Goal: Information Seeking & Learning: Check status

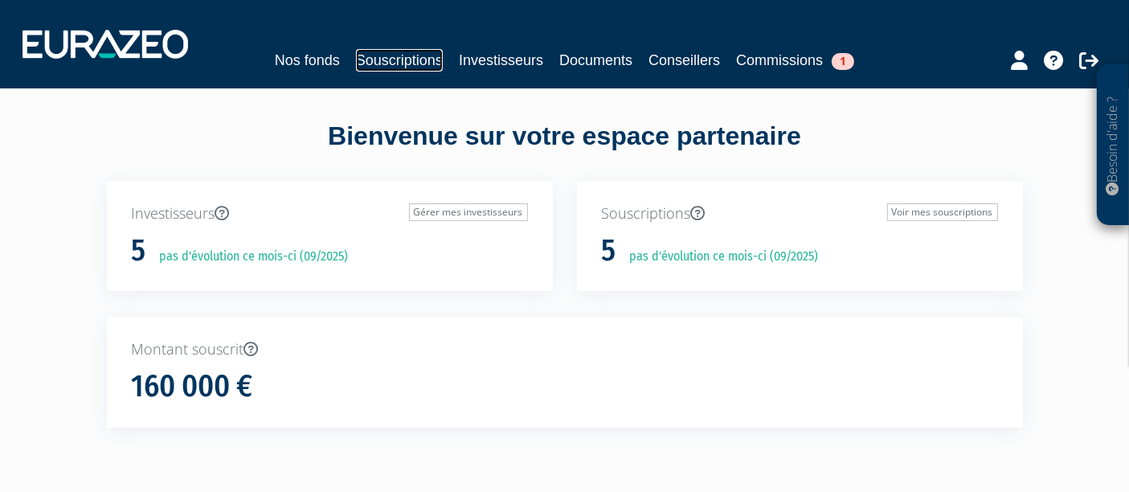
click at [426, 57] on link "Souscriptions" at bounding box center [399, 60] width 87 height 22
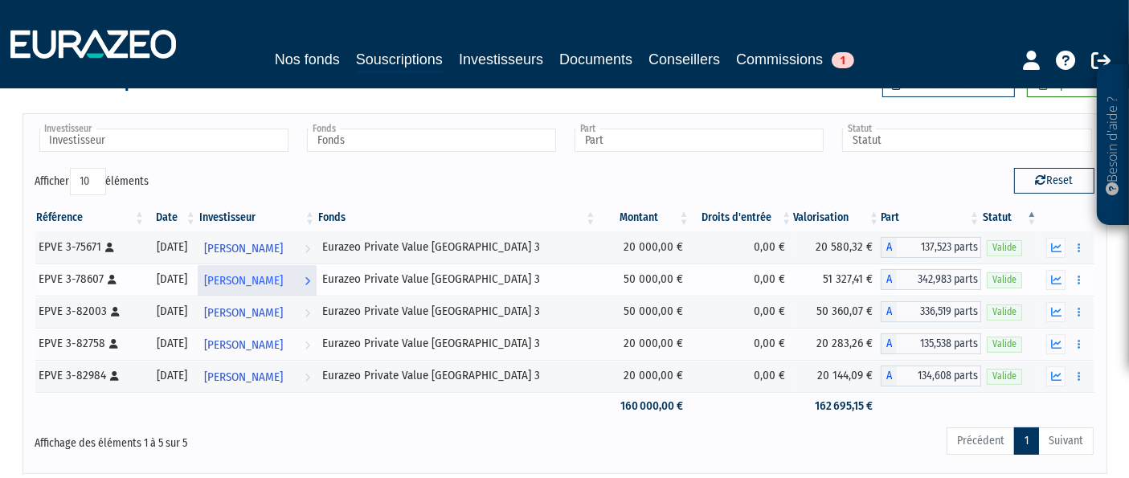
scroll to position [89, 0]
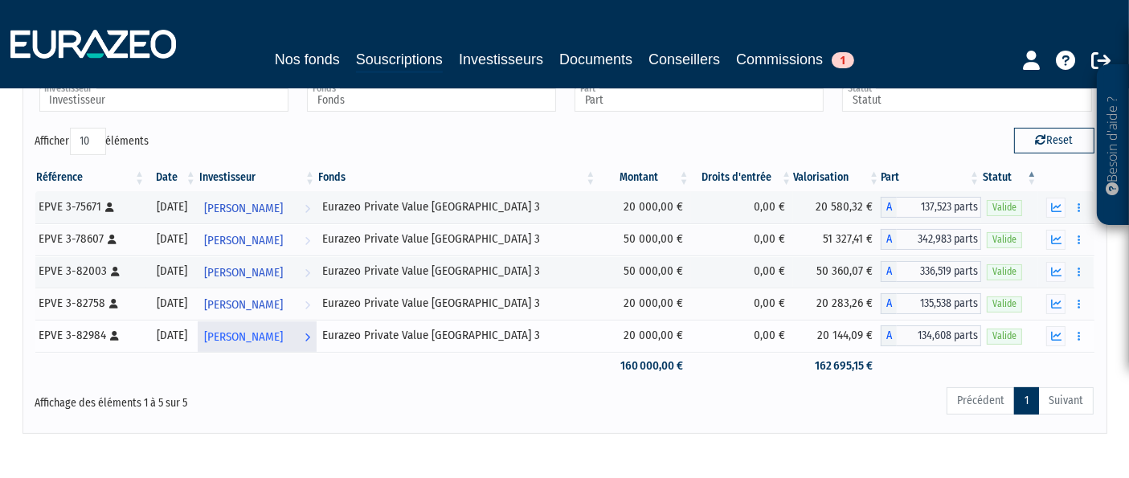
click at [283, 329] on span "[PERSON_NAME]" at bounding box center [243, 337] width 79 height 30
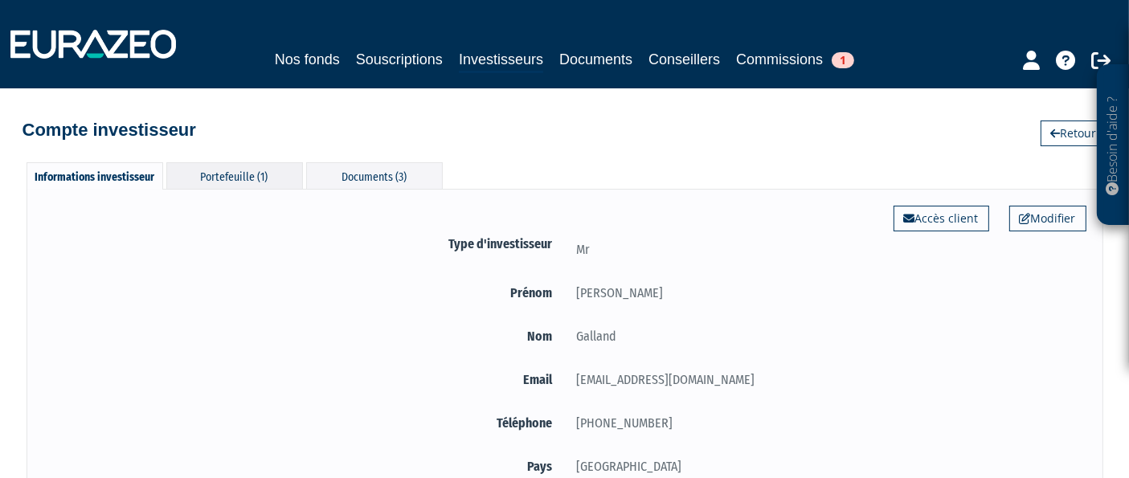
click at [266, 173] on div "Portefeuille (1)" at bounding box center [234, 175] width 137 height 27
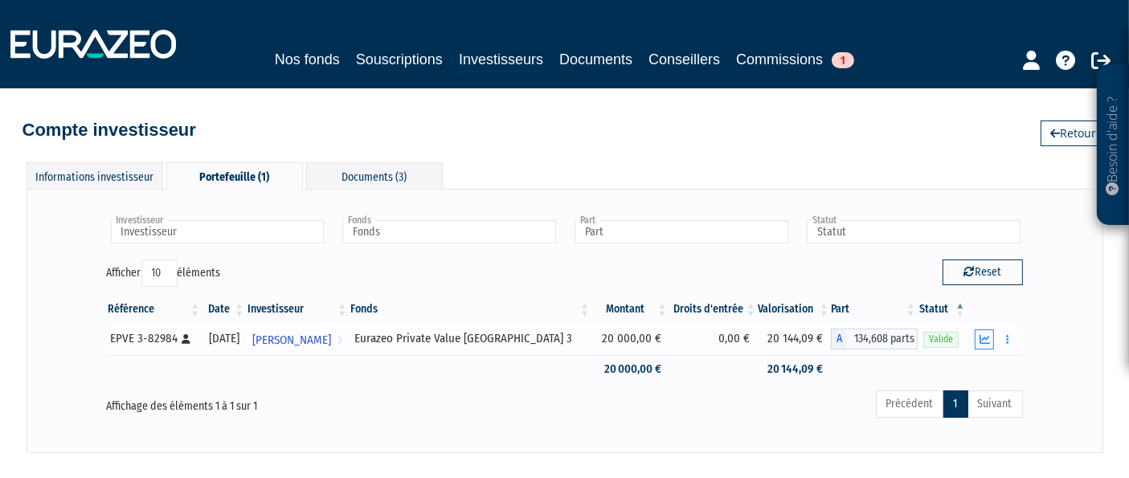
click at [983, 337] on icon "button" at bounding box center [984, 339] width 10 height 10
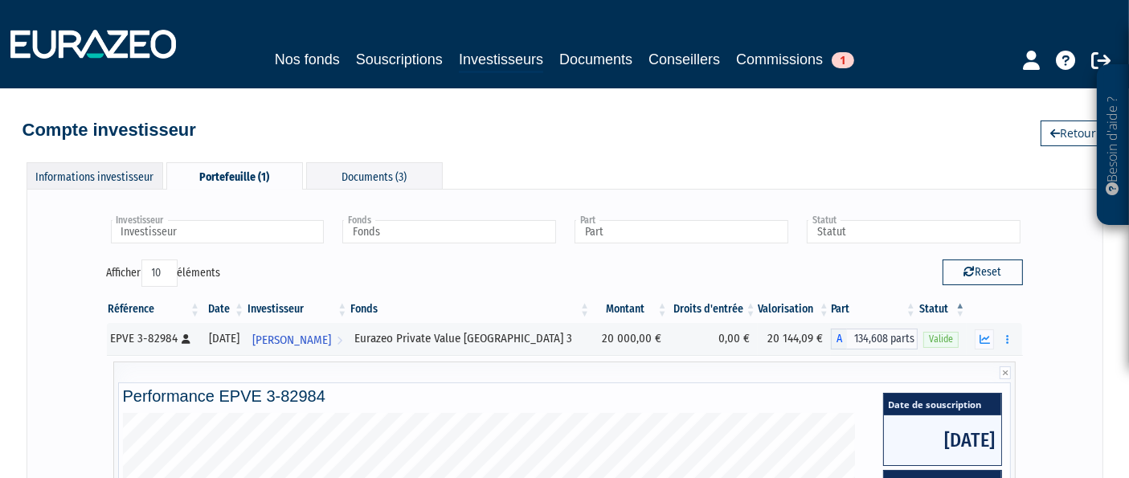
click at [77, 174] on div "Informations investisseur" at bounding box center [95, 175] width 137 height 27
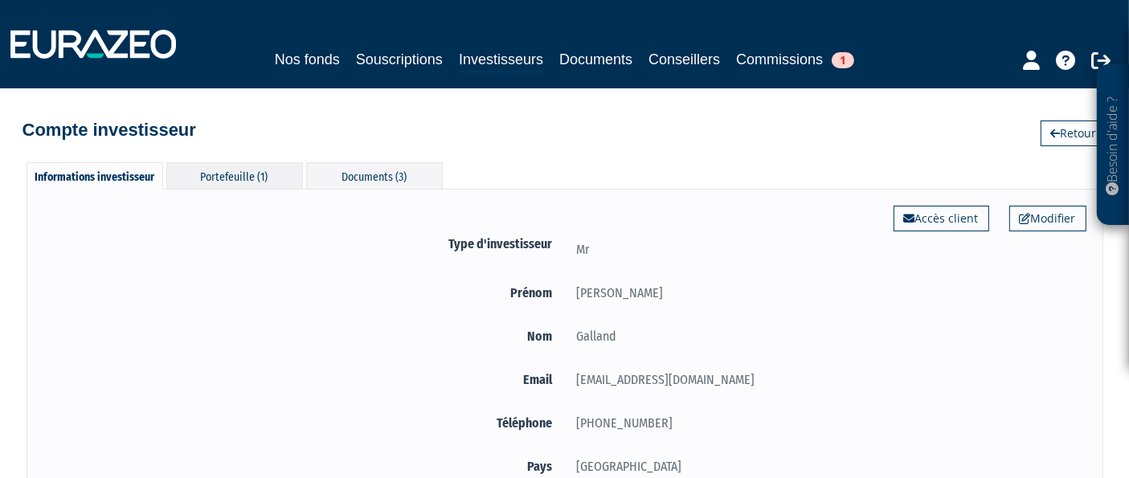
click at [255, 177] on div "Portefeuille (1)" at bounding box center [234, 175] width 137 height 27
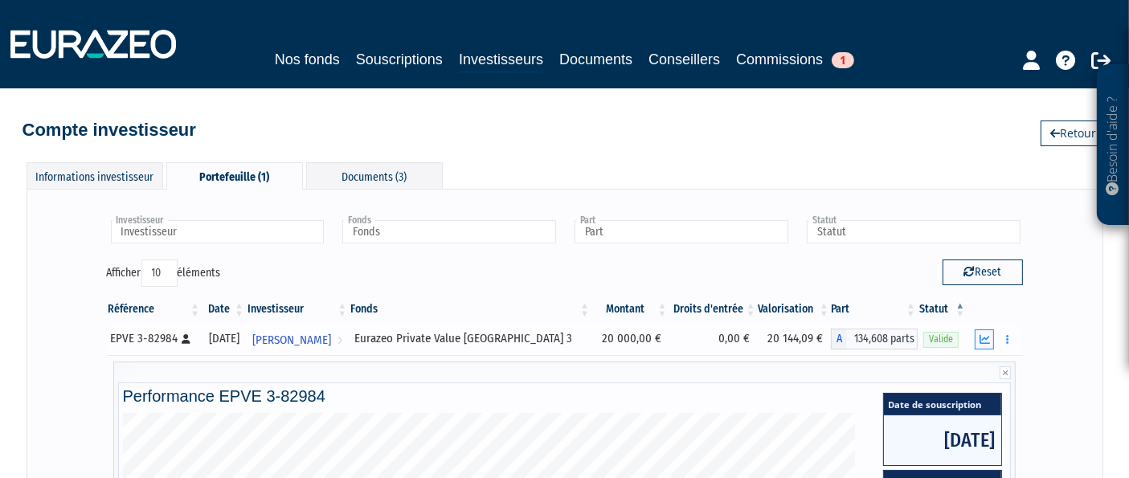
click at [989, 341] on icon "button" at bounding box center [984, 339] width 10 height 10
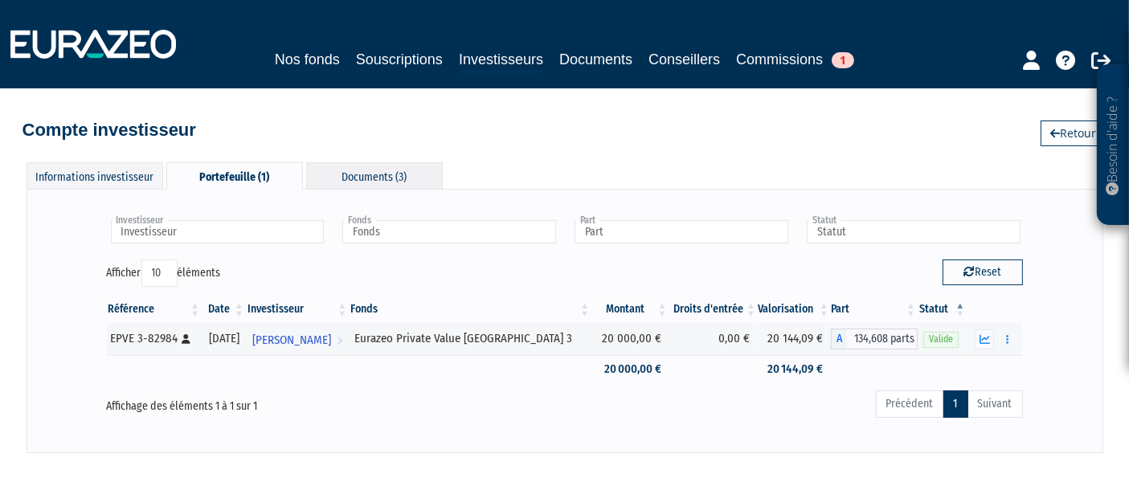
click at [361, 163] on div "Documents (3)" at bounding box center [374, 175] width 137 height 27
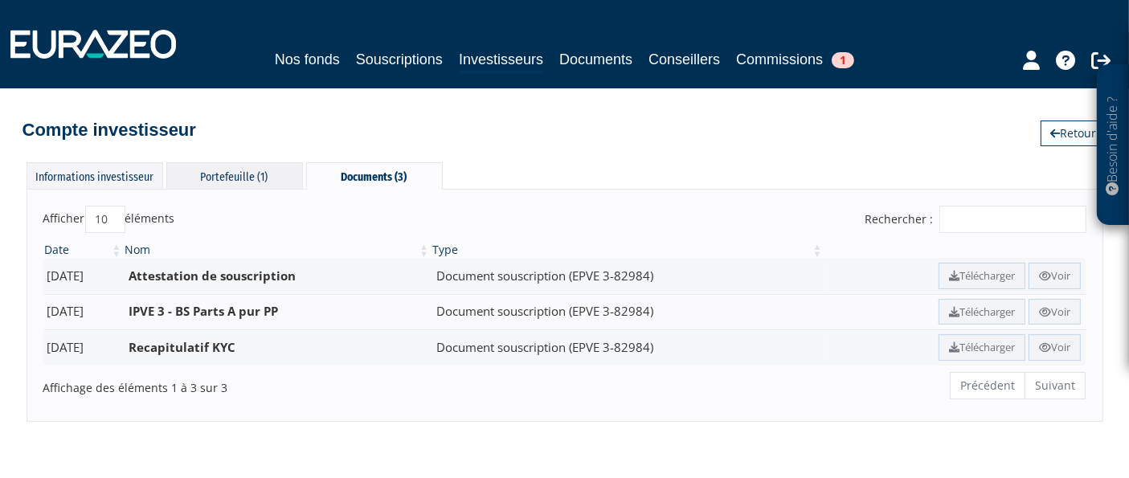
click at [263, 177] on div "Portefeuille (1)" at bounding box center [234, 175] width 137 height 27
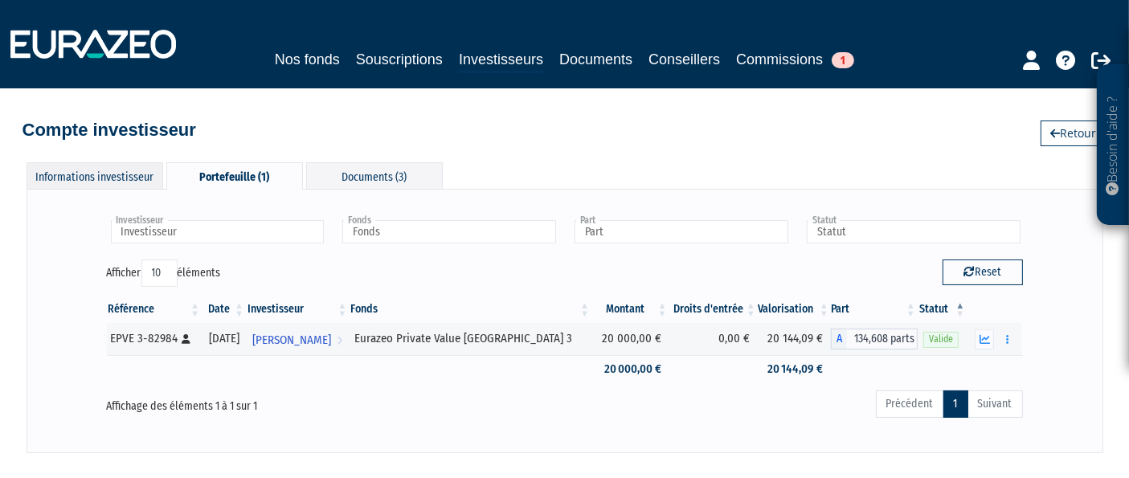
click at [96, 170] on div "Informations investisseur" at bounding box center [95, 175] width 137 height 27
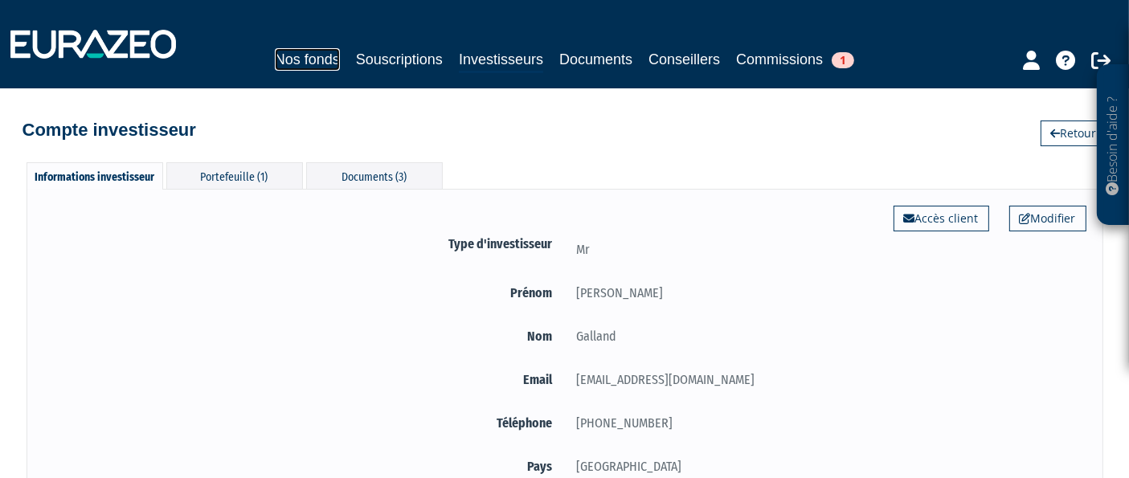
click at [312, 62] on link "Nos fonds" at bounding box center [307, 59] width 65 height 22
